Goal: Transaction & Acquisition: Purchase product/service

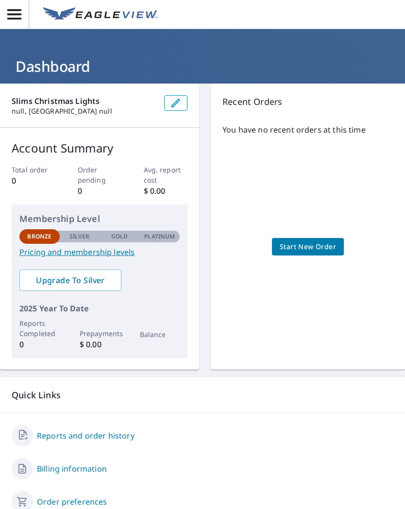
click at [313, 253] on link "Start New Order" at bounding box center [308, 247] width 72 height 18
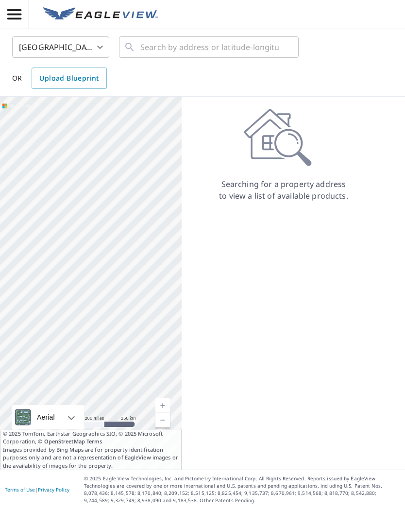
click at [168, 401] on link "Current Level 5, Zoom In" at bounding box center [162, 405] width 15 height 15
click at [164, 398] on div at bounding box center [91, 283] width 182 height 373
click at [169, 407] on link "Current Level 5, Zoom In" at bounding box center [162, 405] width 15 height 15
click at [171, 408] on div at bounding box center [91, 283] width 182 height 373
click at [164, 403] on link "Current Level 5, Zoom In" at bounding box center [162, 405] width 15 height 15
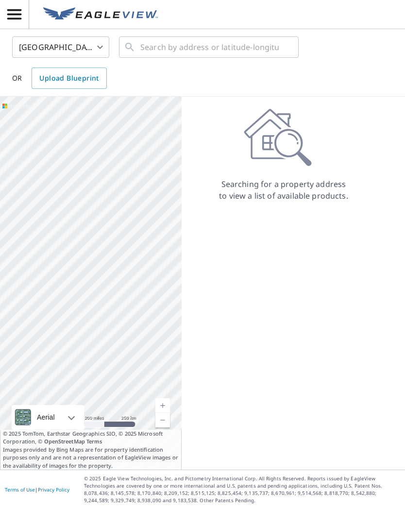
click at [164, 403] on link "Current Level 5, Zoom In" at bounding box center [162, 405] width 15 height 15
click at [164, 400] on link "Current Level 7, Zoom In" at bounding box center [162, 405] width 15 height 15
click at [166, 402] on link "Current Level 8, Zoom In" at bounding box center [162, 405] width 15 height 15
click at [166, 402] on link "Current Level 9, Zoom In" at bounding box center [162, 405] width 15 height 15
click at [166, 402] on link "Current Level 5, Zoom In" at bounding box center [162, 405] width 15 height 15
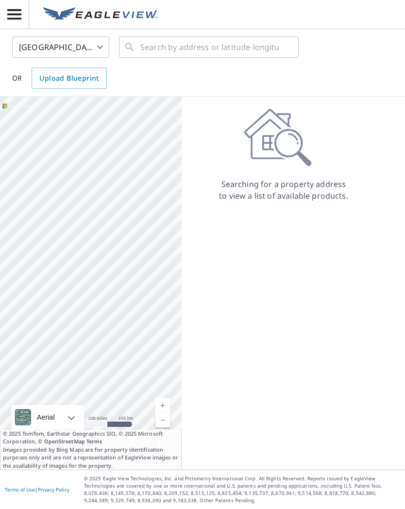
click at [165, 402] on link "Current Level 6, Zoom In" at bounding box center [162, 405] width 15 height 15
click at [165, 405] on link "Current Level 6, Zoom In" at bounding box center [162, 405] width 15 height 15
click at [164, 405] on link "Current Level 8, Zoom In" at bounding box center [162, 405] width 15 height 15
click at [163, 405] on link "Current Level 9, Zoom In" at bounding box center [162, 405] width 15 height 15
click at [164, 405] on link "Current Level 10, Zoom In" at bounding box center [162, 405] width 15 height 15
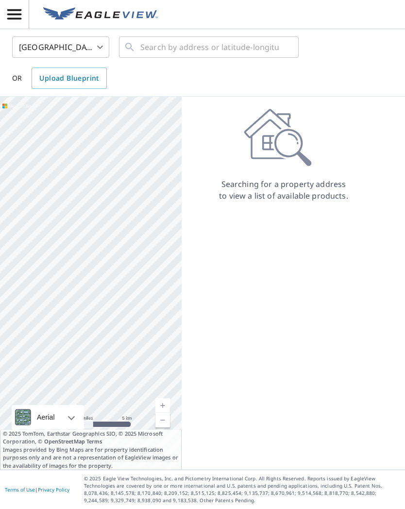
click at [162, 405] on link "Current Level 11, Zoom In" at bounding box center [162, 405] width 15 height 15
click at [165, 402] on link "Current Level 12, Zoom In" at bounding box center [162, 405] width 15 height 15
click at [168, 400] on link "Current Level 13, Zoom In" at bounding box center [162, 405] width 15 height 15
click at [169, 402] on link "Current Level 14, Zoom In" at bounding box center [162, 405] width 15 height 15
click at [166, 402] on link "Current Level 15, Zoom In" at bounding box center [162, 405] width 15 height 15
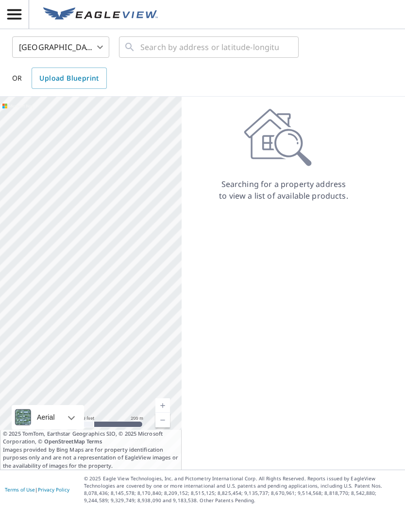
click at [166, 404] on link "Current Level 16, Zoom In" at bounding box center [162, 405] width 15 height 15
click at [164, 405] on link "Current Level 17, Zoom In" at bounding box center [162, 405] width 15 height 15
click at [168, 405] on link "Current Level 18, Zoom In" at bounding box center [162, 405] width 15 height 15
